Goal: Register for event/course

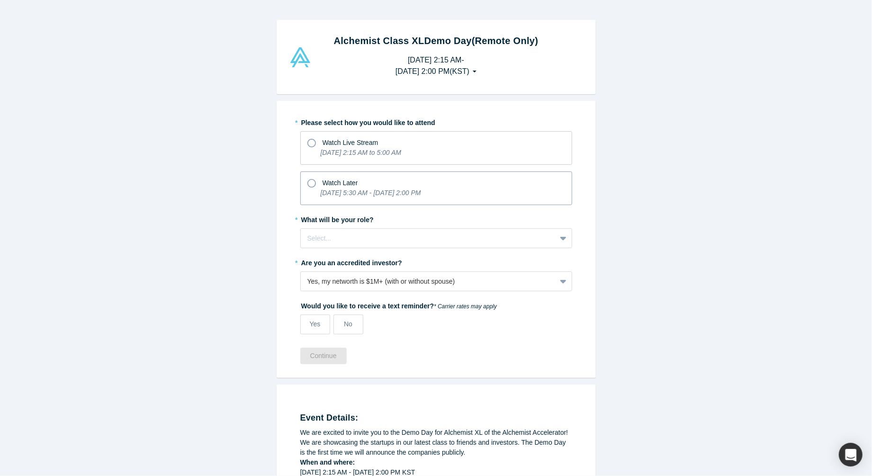
click at [386, 178] on div "Watch Later" at bounding box center [436, 181] width 258 height 13
click at [0, 0] on input "Watch Later [DATE] 5:30 AM - [DATE] 2:00 PM" at bounding box center [0, 0] width 0 height 0
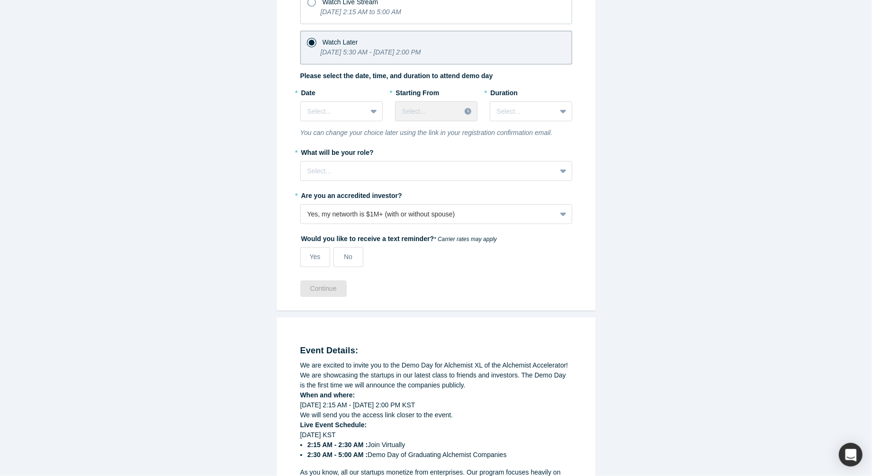
scroll to position [143, 0]
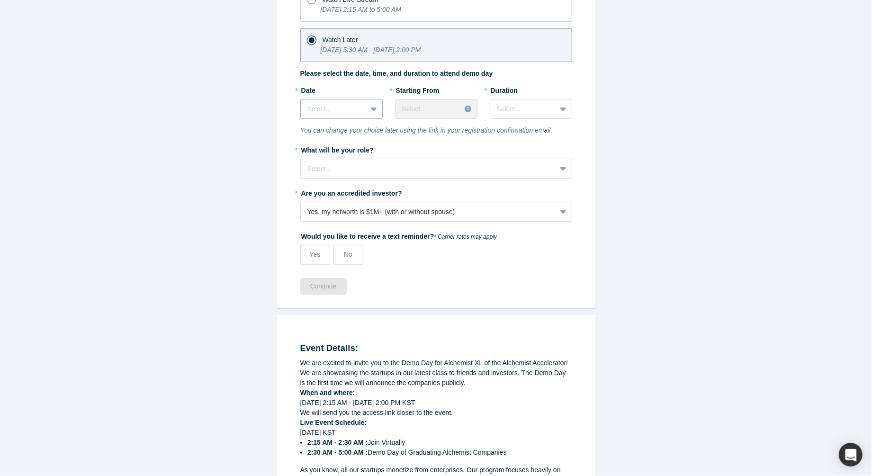
click at [346, 115] on div "Select..." at bounding box center [341, 109] width 82 height 20
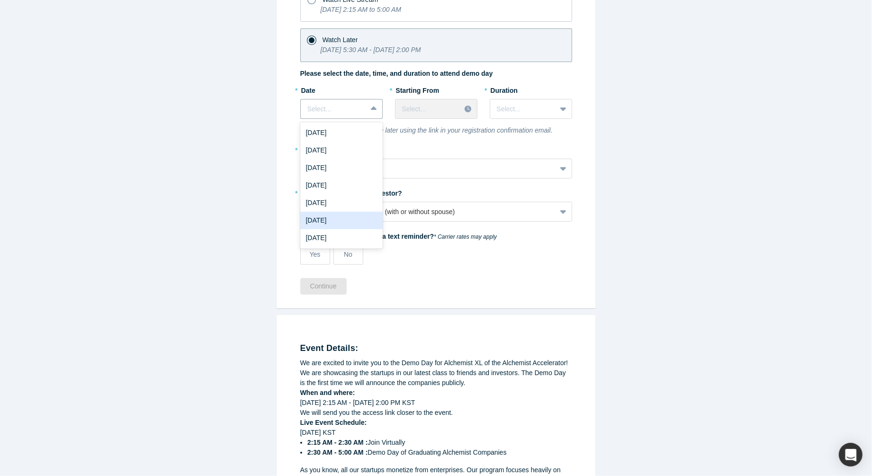
click at [361, 224] on div "[DATE]" at bounding box center [341, 221] width 82 height 18
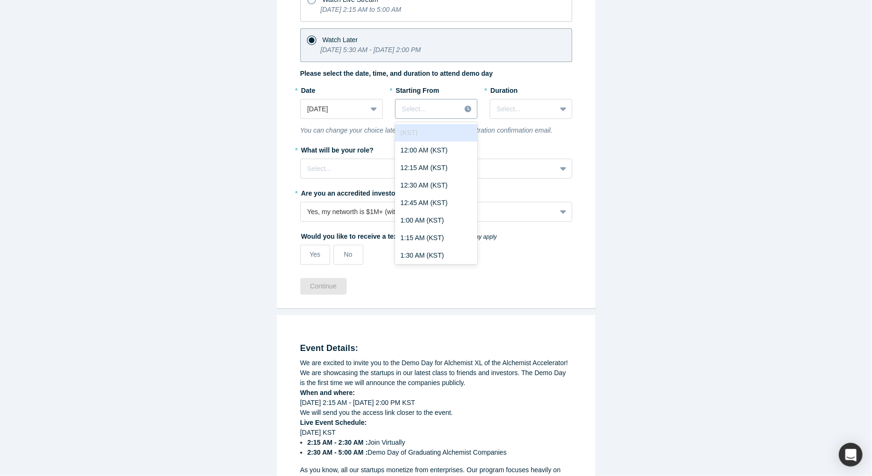
click at [436, 101] on div "Select..." at bounding box center [427, 109] width 65 height 16
click at [428, 167] on div "10:30 PM (KST)" at bounding box center [436, 166] width 82 height 18
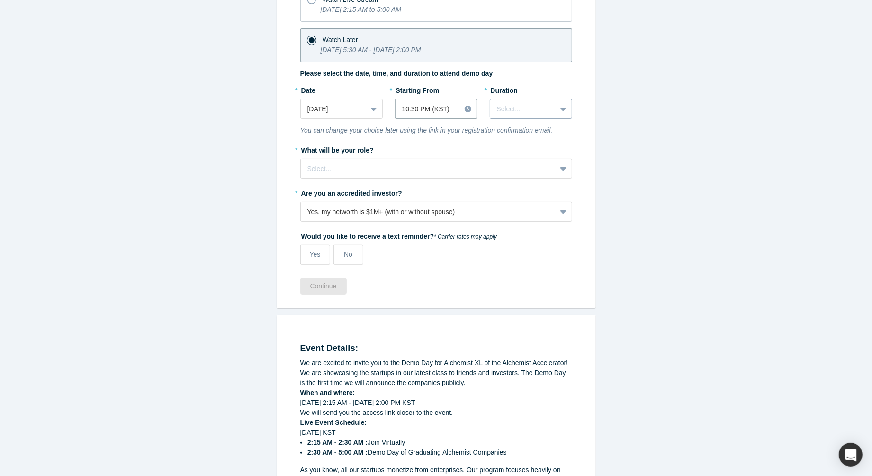
click at [534, 107] on div at bounding box center [523, 109] width 53 height 12
click at [526, 220] on div "3 hours" at bounding box center [531, 221] width 82 height 18
click at [432, 164] on div at bounding box center [428, 169] width 242 height 12
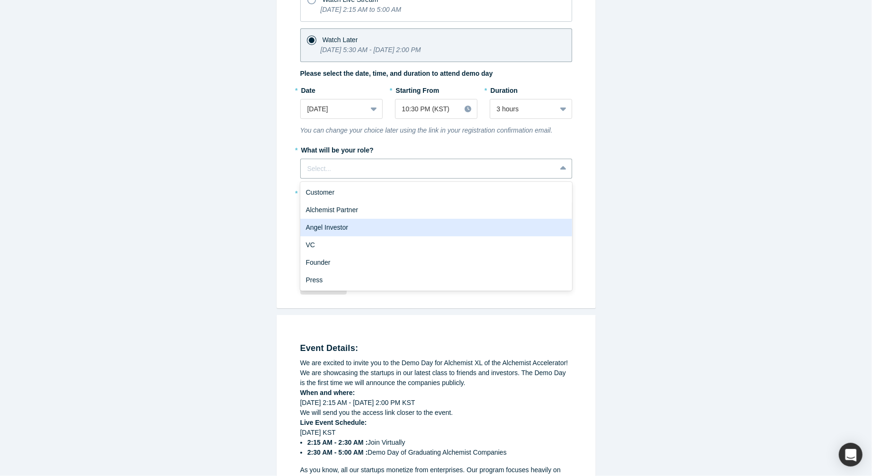
click at [327, 229] on div "Angel Investor" at bounding box center [436, 228] width 272 height 18
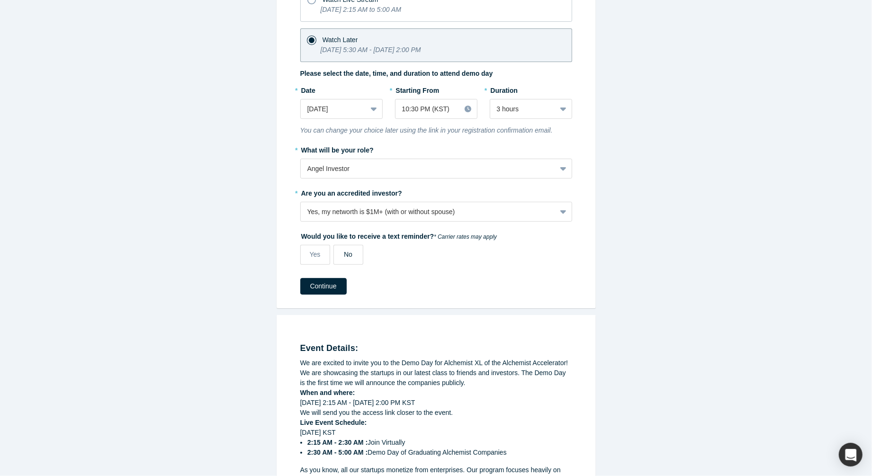
click at [345, 257] on div "No" at bounding box center [348, 255] width 9 height 10
click at [0, 0] on input "No" at bounding box center [0, 0] width 0 height 0
click at [334, 286] on button "Continue" at bounding box center [323, 286] width 46 height 17
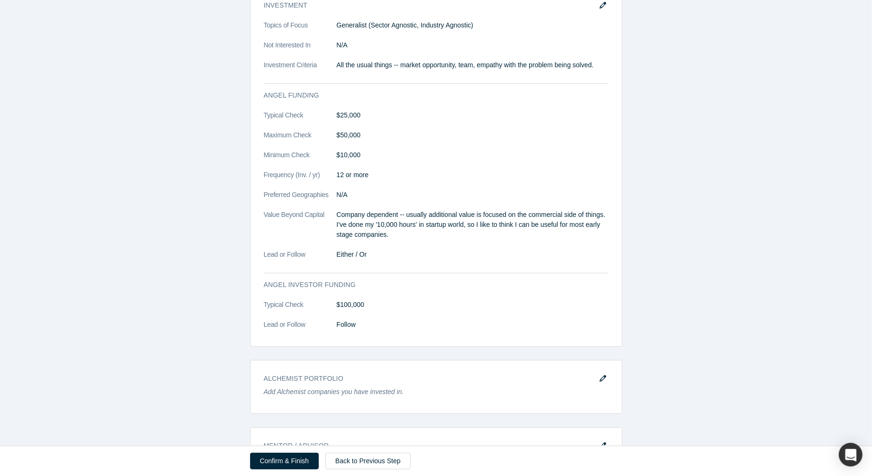
scroll to position [660, 0]
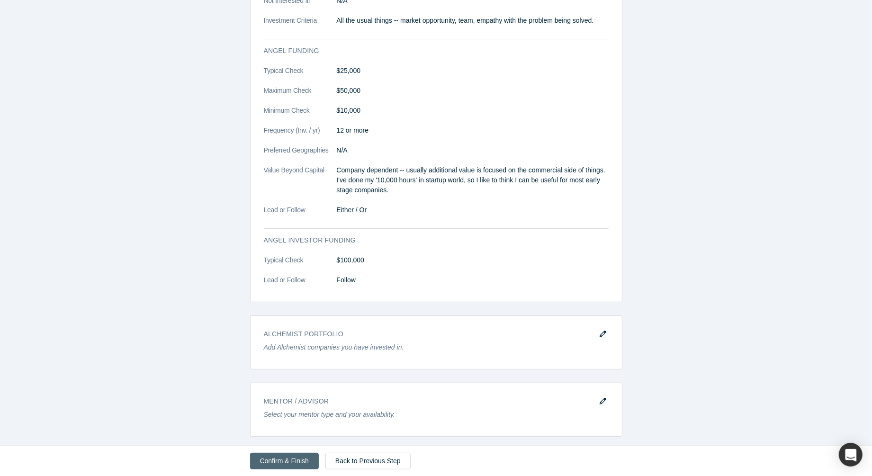
click at [298, 461] on button "Confirm & Finish" at bounding box center [284, 461] width 69 height 17
